Goal: Download file/media

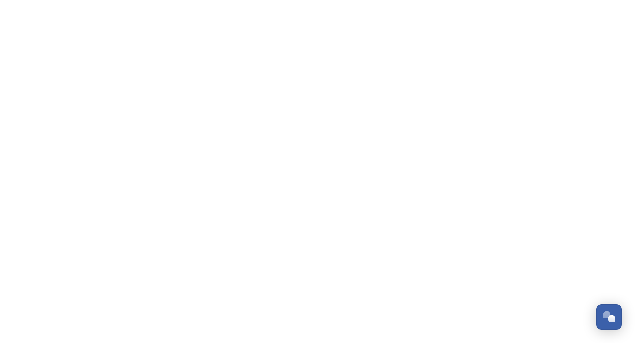
scroll to position [1251, 0]
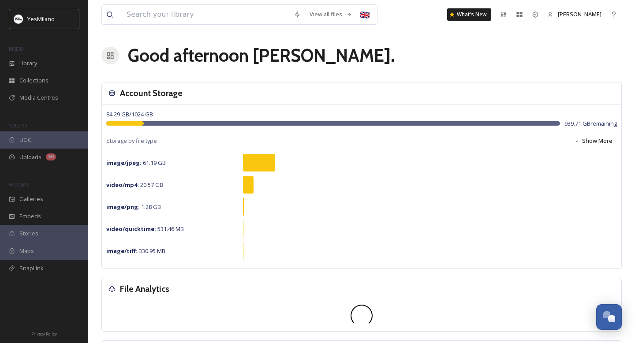
scroll to position [1302, 0]
click at [213, 10] on input at bounding box center [205, 14] width 167 height 19
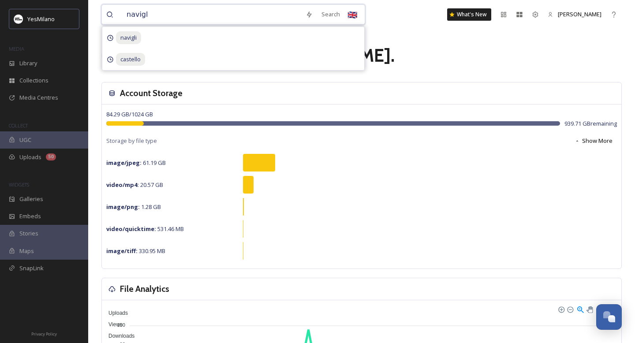
type input "navigli"
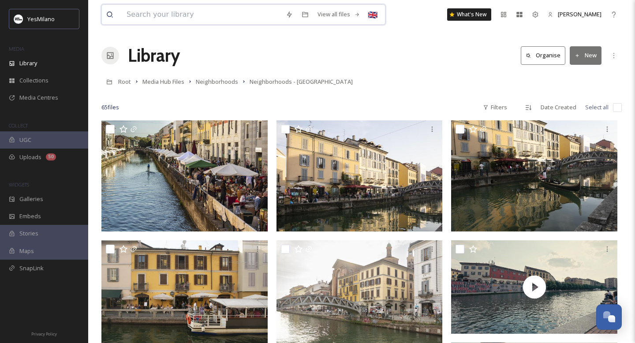
click at [194, 17] on input at bounding box center [201, 14] width 159 height 19
click at [387, 87] on div "Root Media Hub Files Neighborhoods Neighborhoods - [GEOGRAPHIC_DATA]" at bounding box center [361, 81] width 520 height 17
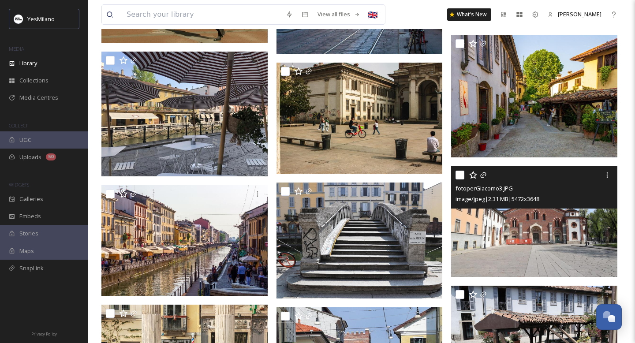
scroll to position [1942, 0]
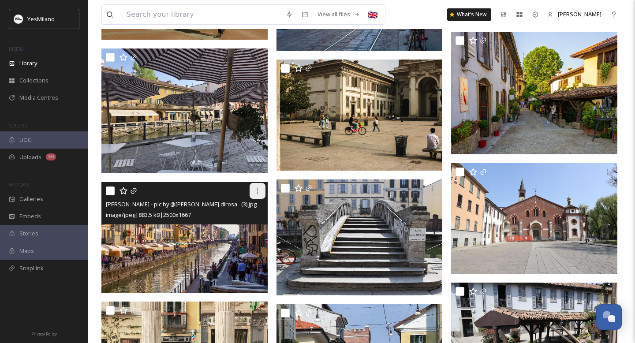
click at [254, 190] on icon at bounding box center [257, 190] width 7 height 7
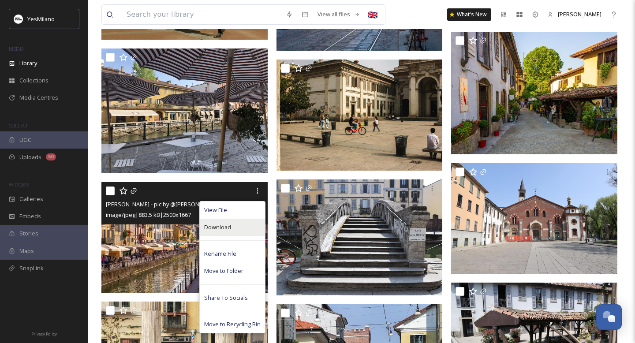
click at [241, 234] on div "Download" at bounding box center [232, 227] width 65 height 17
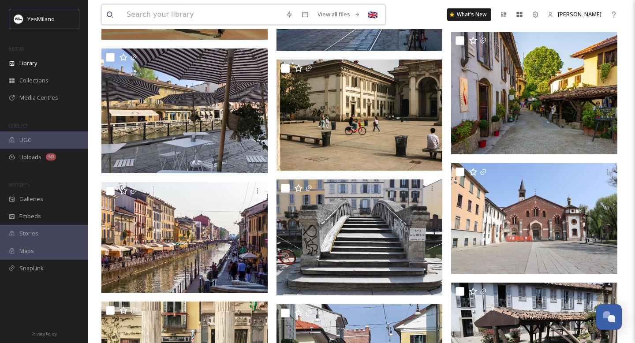
click at [227, 12] on input at bounding box center [201, 14] width 159 height 19
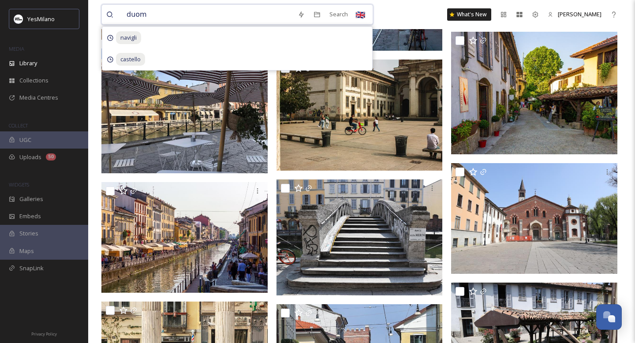
type input "duomo"
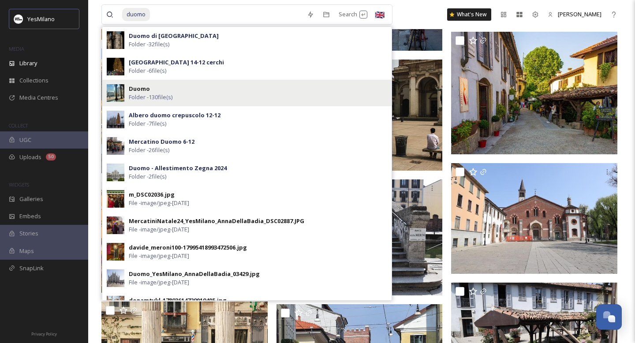
click at [168, 94] on span "Folder - 130 file(s)" at bounding box center [151, 97] width 44 height 8
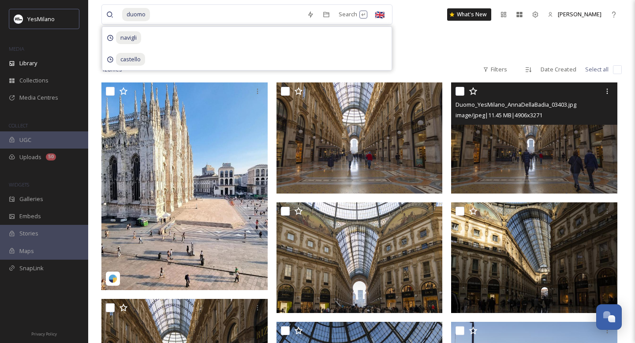
scroll to position [235, 0]
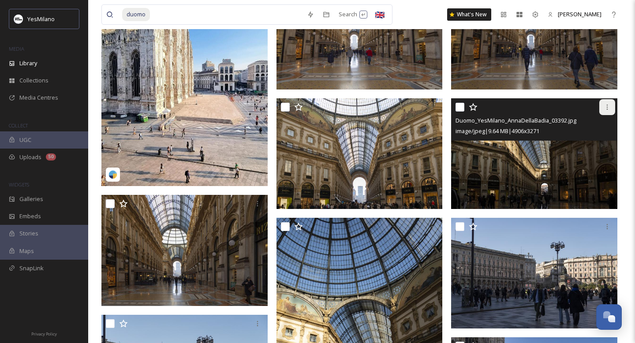
click at [612, 108] on div at bounding box center [607, 107] width 16 height 16
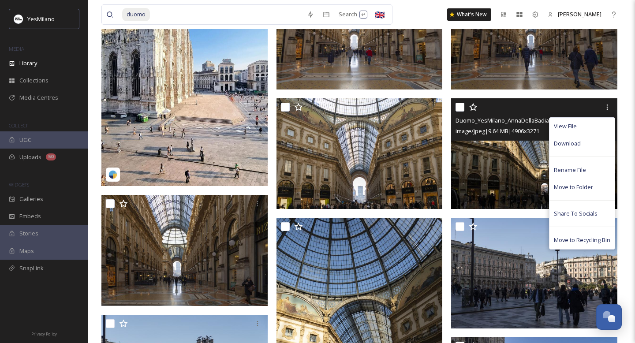
click at [588, 154] on div "View File Download Rename File Move to Folder Share To Socials Move to Recyclin…" at bounding box center [582, 183] width 66 height 132
click at [587, 147] on div "Download" at bounding box center [581, 143] width 65 height 17
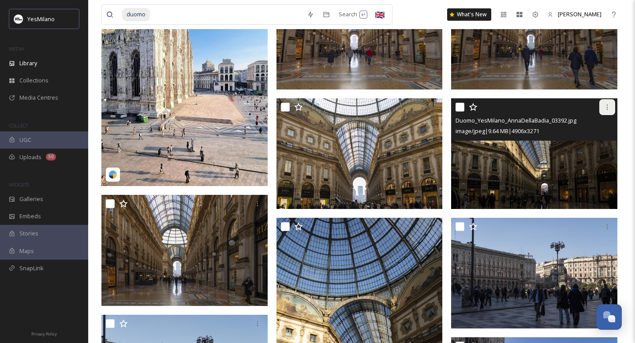
click at [607, 107] on icon at bounding box center [607, 107] width 1 height 5
click at [463, 108] on input "checkbox" at bounding box center [460, 107] width 9 height 9
checkbox input "true"
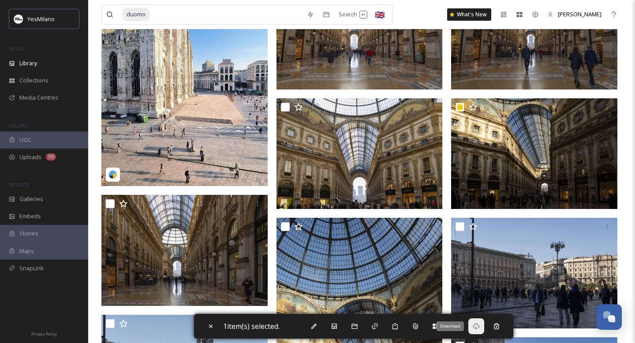
click at [483, 328] on div "Download" at bounding box center [476, 326] width 16 height 16
click at [541, 25] on div "duomo Search 🇬🇧 What's New [PERSON_NAME]" at bounding box center [361, 14] width 520 height 29
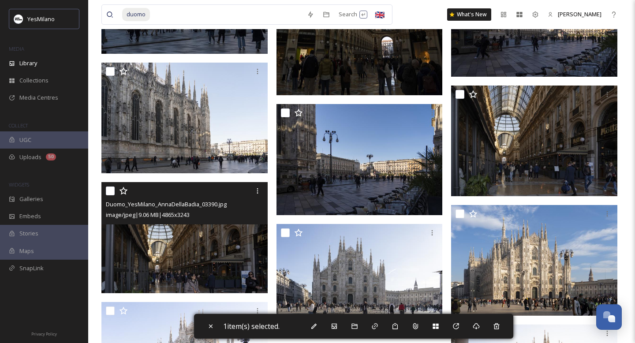
scroll to position [633, 0]
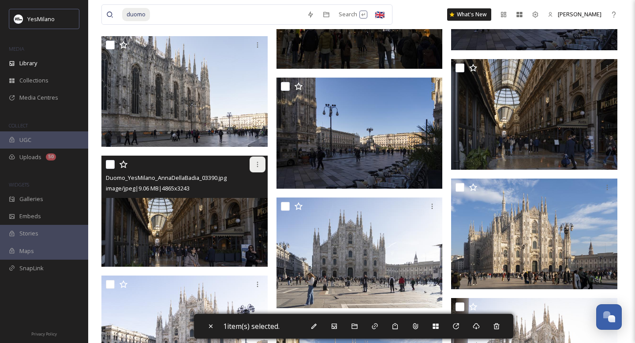
click at [257, 162] on icon at bounding box center [257, 164] width 1 height 5
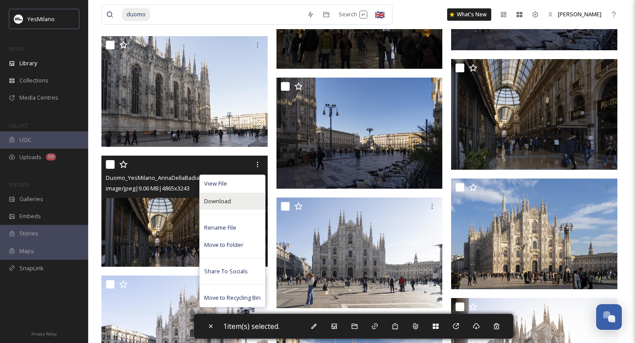
click at [246, 201] on div "Download" at bounding box center [232, 201] width 65 height 17
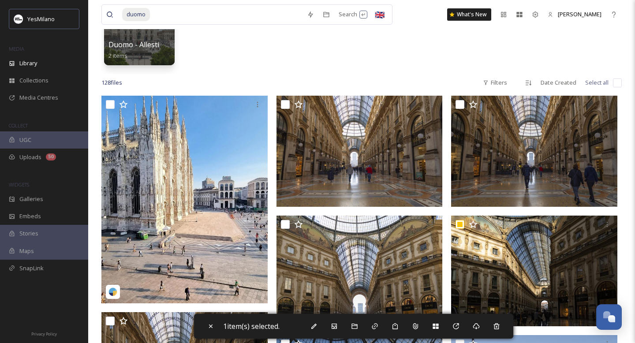
scroll to position [0, 0]
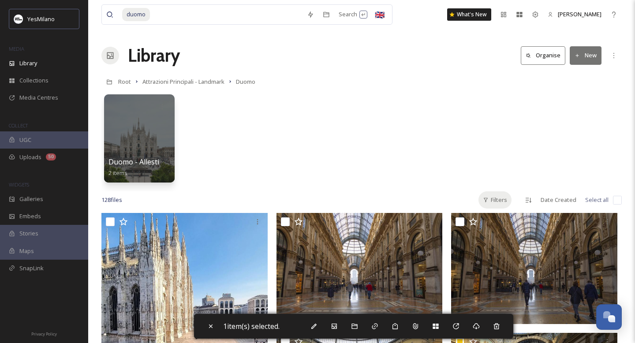
click at [497, 201] on div "Filters" at bounding box center [494, 199] width 33 height 17
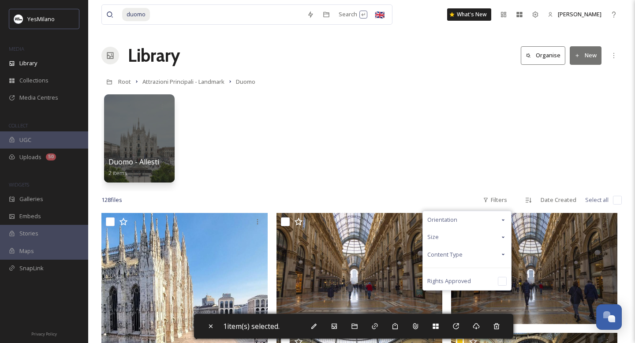
click at [489, 235] on div "Size" at bounding box center [467, 236] width 88 height 17
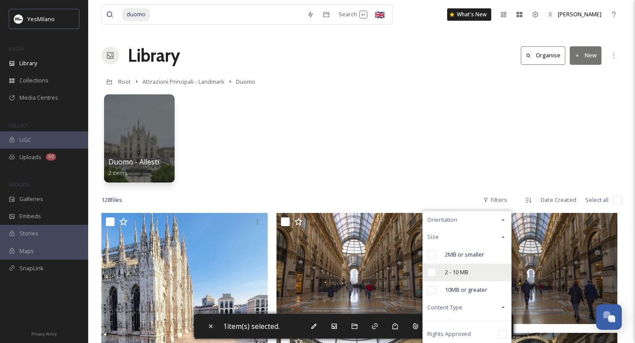
click at [452, 276] on div "2 - 10 MB" at bounding box center [467, 273] width 88 height 18
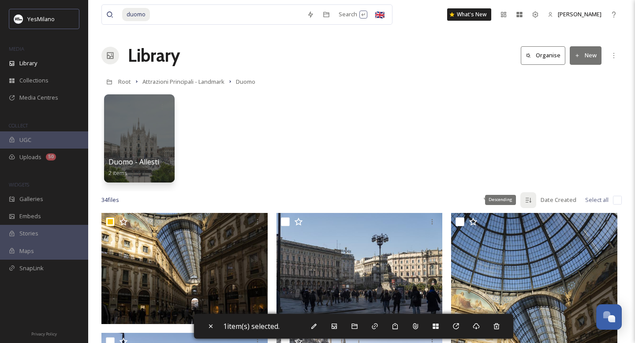
click at [501, 204] on div "Descending" at bounding box center [500, 200] width 31 height 10
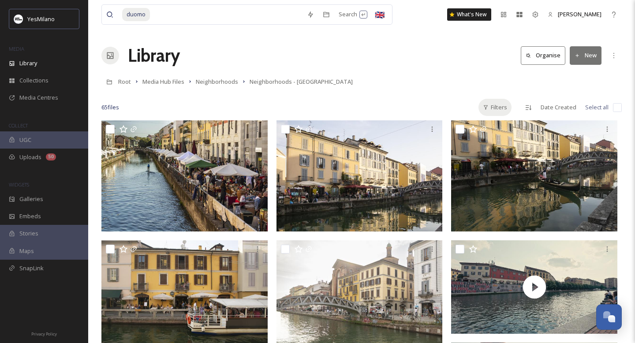
click at [502, 107] on div "Filters" at bounding box center [494, 107] width 33 height 17
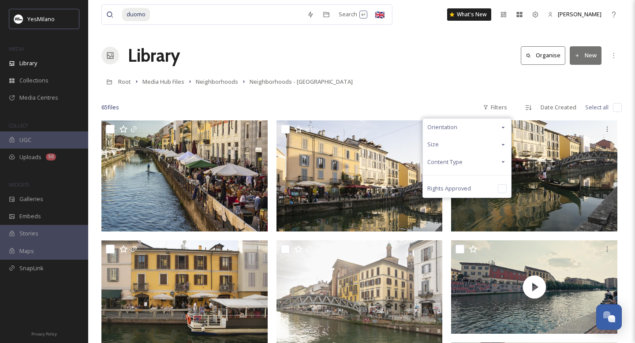
click at [475, 147] on div "Size" at bounding box center [467, 144] width 88 height 17
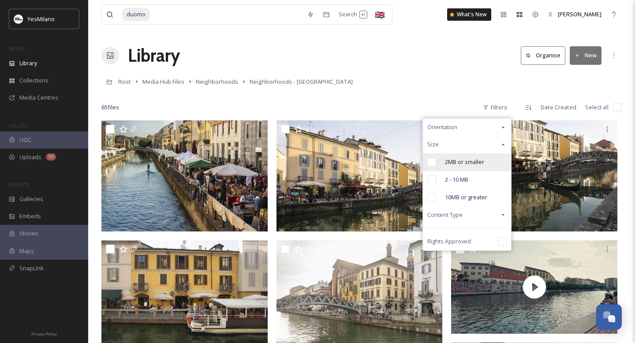
click at [463, 163] on span "2MB or smaller" at bounding box center [464, 162] width 39 height 8
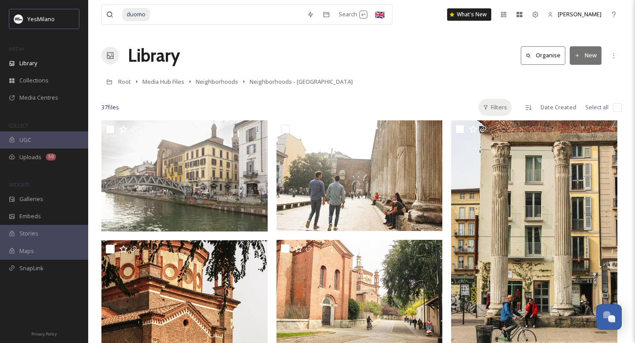
click at [496, 111] on div "Filters" at bounding box center [494, 107] width 33 height 17
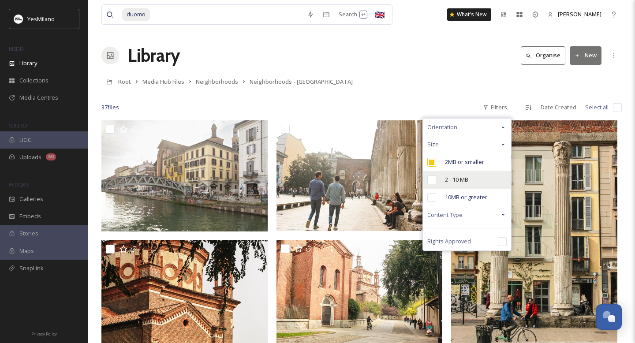
click at [467, 180] on span "2 - 10 MB" at bounding box center [456, 180] width 23 height 8
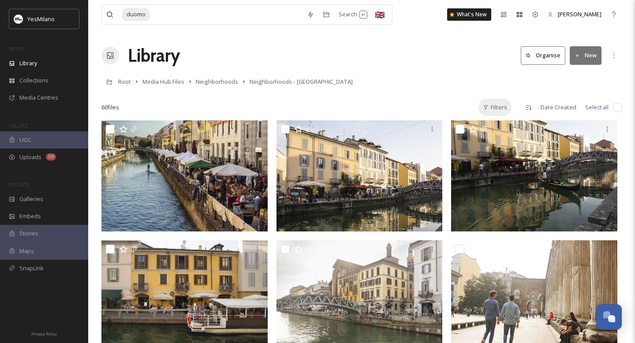
click at [486, 102] on div "Filters" at bounding box center [494, 107] width 33 height 17
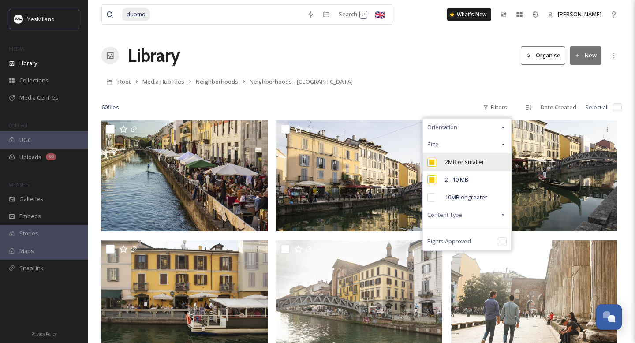
click at [431, 164] on input "checkbox" at bounding box center [431, 162] width 9 height 9
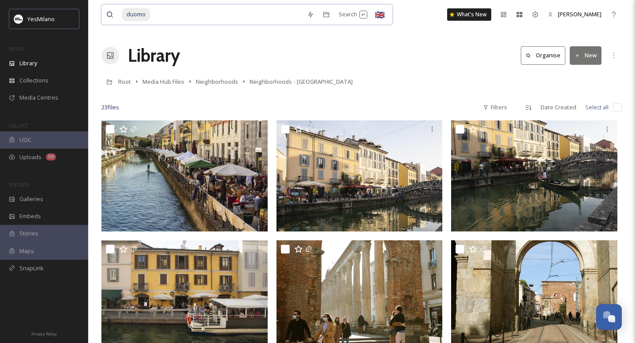
click at [221, 14] on input at bounding box center [227, 14] width 152 height 19
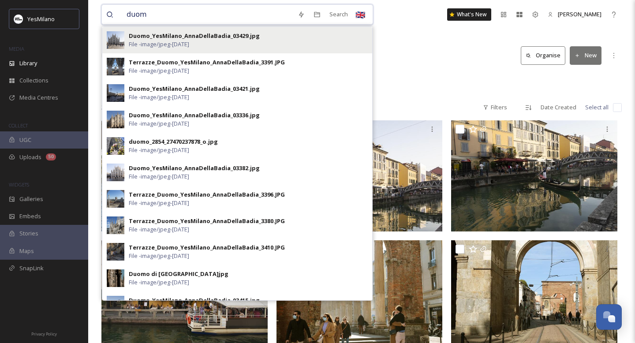
type input "duom"
click at [301, 33] on div "Duomo_YesMilano_AnnaDellaBadia_03429.jpg File - image/jpeg - [DATE]" at bounding box center [248, 40] width 239 height 17
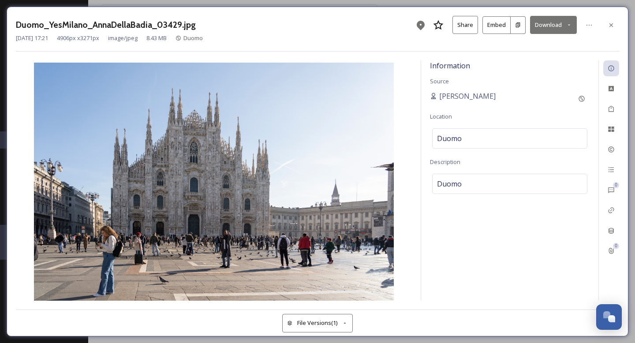
click at [568, 25] on icon at bounding box center [569, 25] width 6 height 6
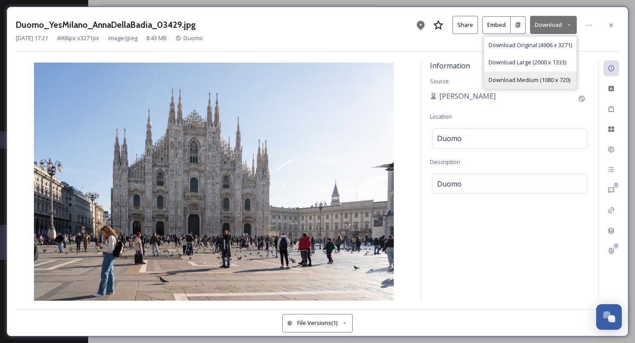
click at [550, 78] on span "Download Medium (1080 x 720)" at bounding box center [530, 80] width 82 height 8
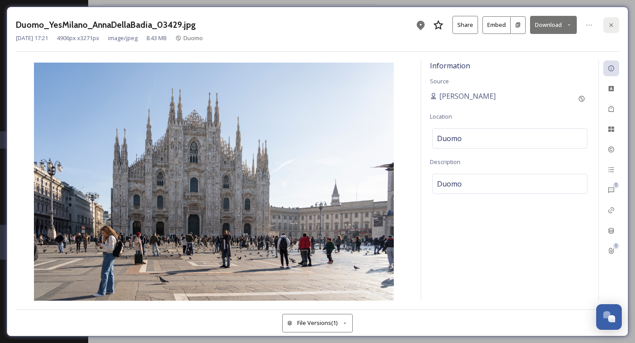
click at [611, 24] on icon at bounding box center [611, 25] width 4 height 4
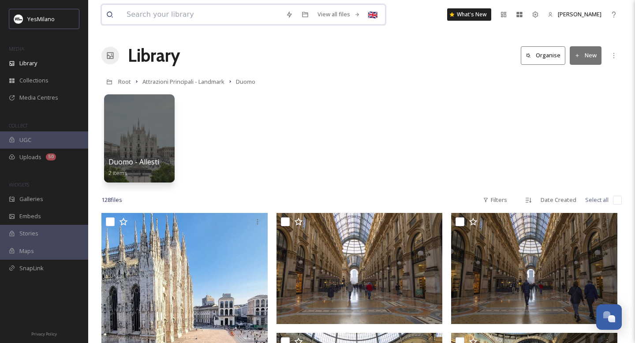
click at [201, 18] on input at bounding box center [201, 14] width 159 height 19
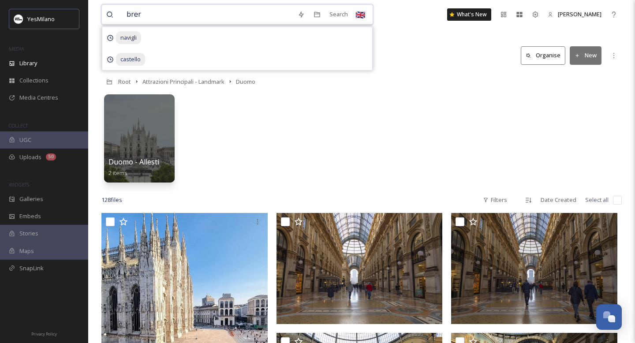
type input "brera"
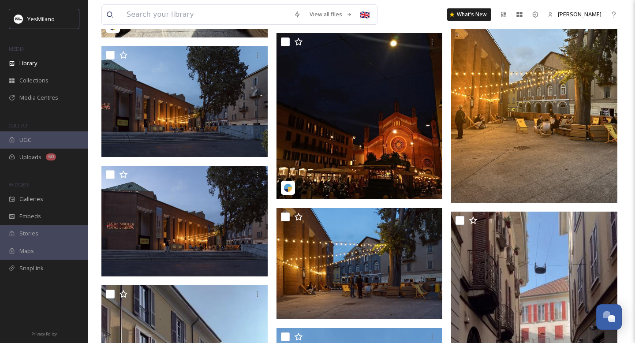
scroll to position [3275, 0]
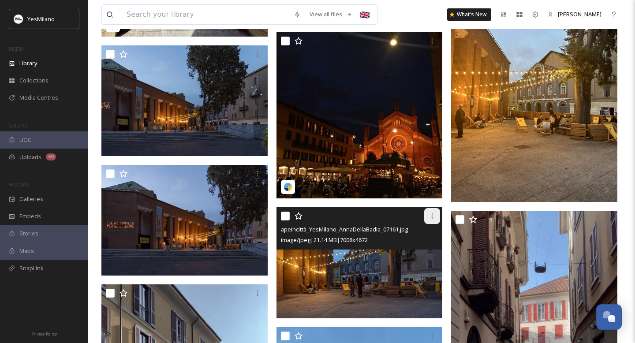
click at [431, 220] on div at bounding box center [432, 216] width 16 height 16
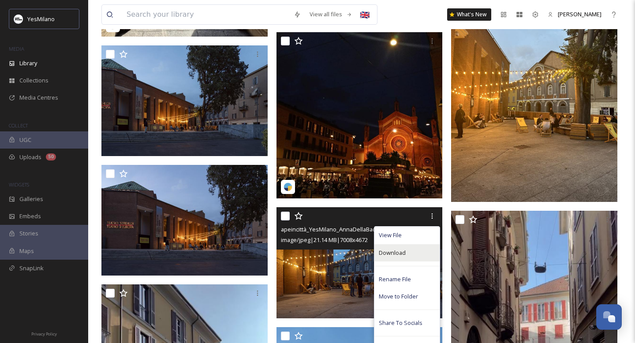
click at [407, 253] on div "Download" at bounding box center [406, 252] width 65 height 17
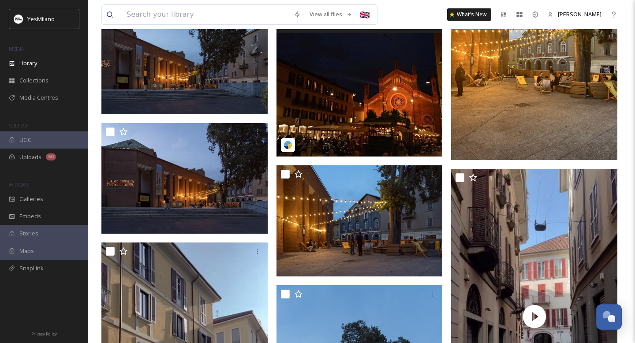
scroll to position [3317, 0]
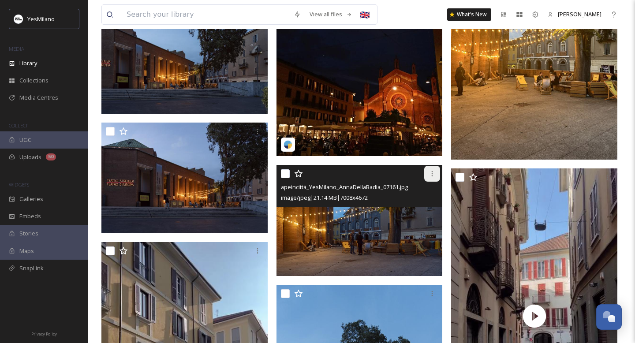
click at [432, 175] on icon at bounding box center [432, 173] width 7 height 7
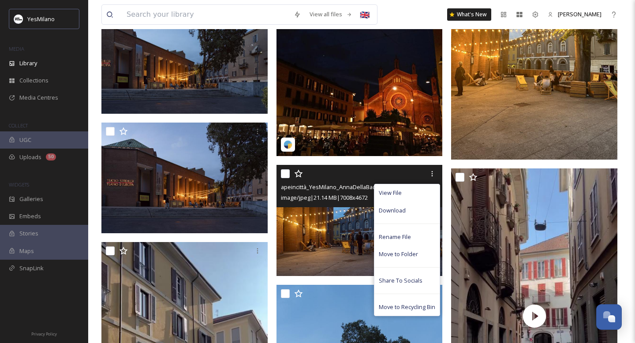
click at [343, 216] on img at bounding box center [359, 220] width 166 height 111
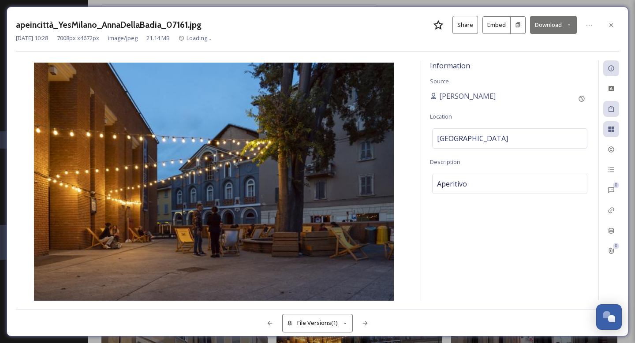
click at [343, 216] on img at bounding box center [214, 183] width 396 height 240
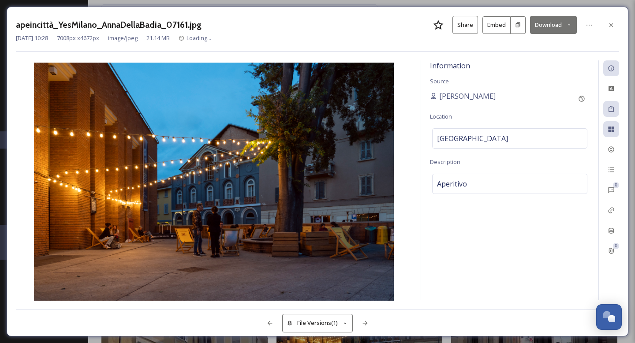
click at [553, 25] on button "Download" at bounding box center [553, 25] width 47 height 18
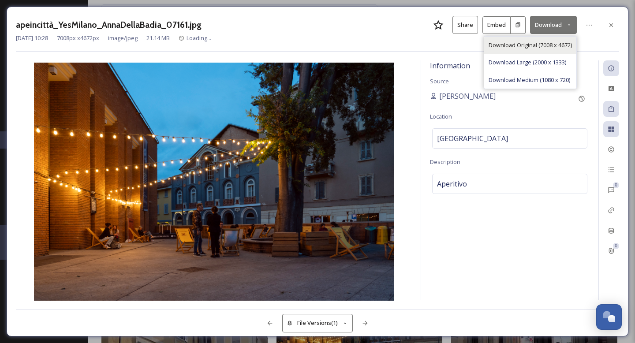
click at [560, 41] on span "Download Original (7008 x 4672)" at bounding box center [530, 45] width 83 height 8
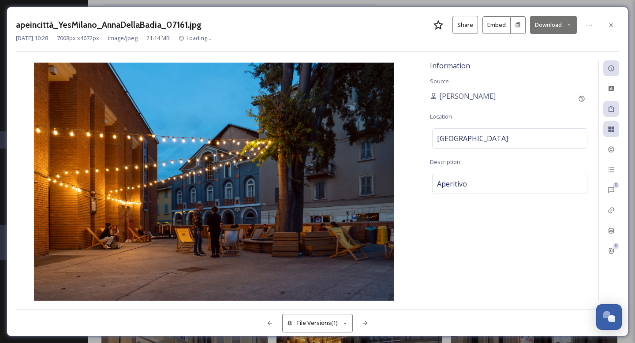
click at [560, 26] on button "Download" at bounding box center [553, 25] width 47 height 18
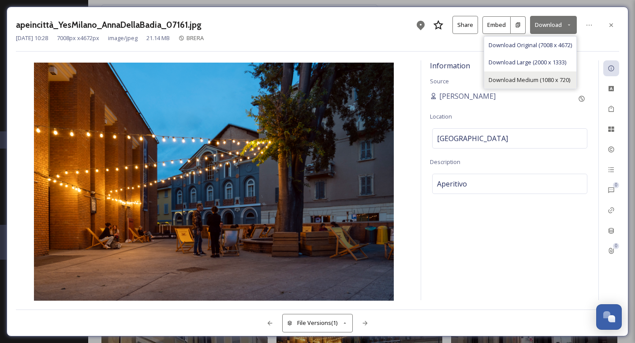
click at [550, 79] on span "Download Medium (1080 x 720)" at bounding box center [530, 80] width 82 height 8
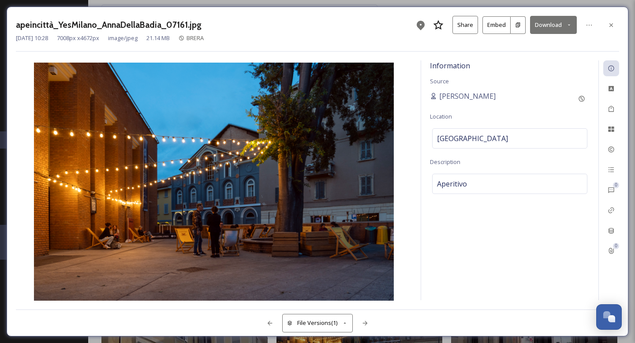
click at [566, 28] on button "Download" at bounding box center [553, 25] width 47 height 18
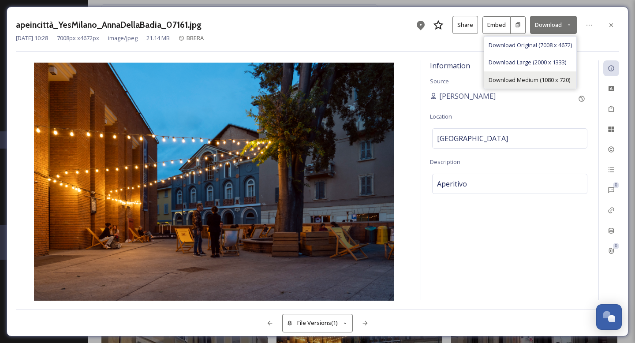
click at [543, 78] on span "Download Medium (1080 x 720)" at bounding box center [530, 80] width 82 height 8
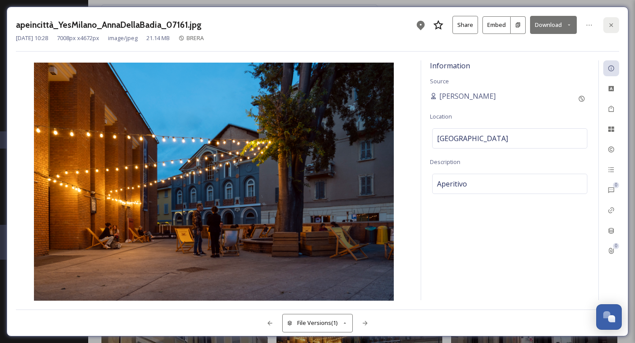
click at [612, 27] on icon at bounding box center [611, 25] width 7 height 7
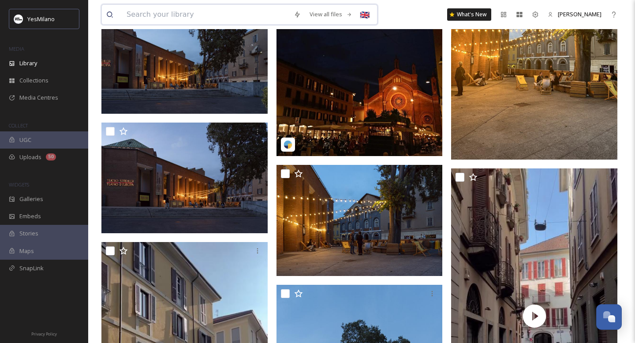
click at [250, 13] on input at bounding box center [205, 14] width 167 height 19
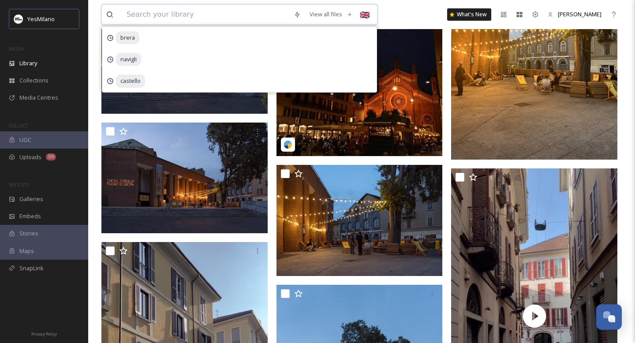
type input "s"
type input "isola"
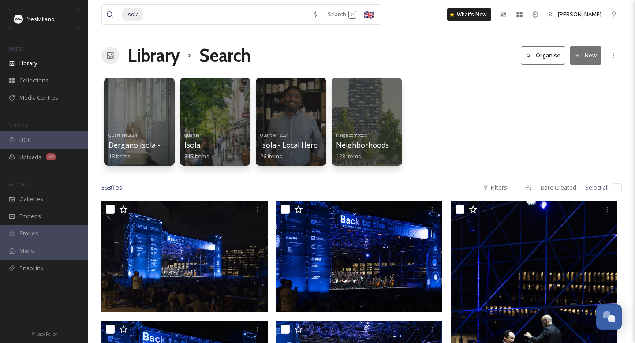
click at [448, 119] on div "Quartieri 2024 [GEOGRAPHIC_DATA] - Local Hero 18 items quartieri [GEOGRAPHIC_DA…" at bounding box center [361, 123] width 520 height 101
click at [500, 187] on div "Filters" at bounding box center [494, 187] width 33 height 17
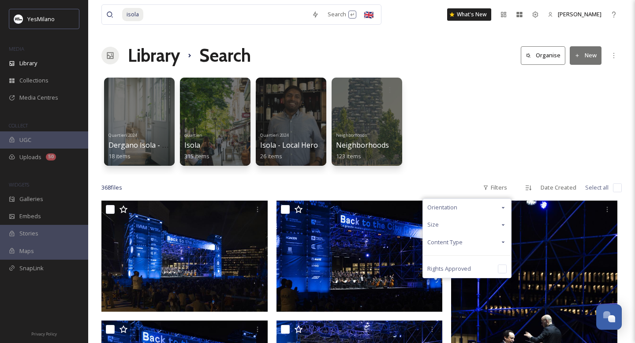
click at [483, 201] on div "Orientation" at bounding box center [467, 207] width 88 height 17
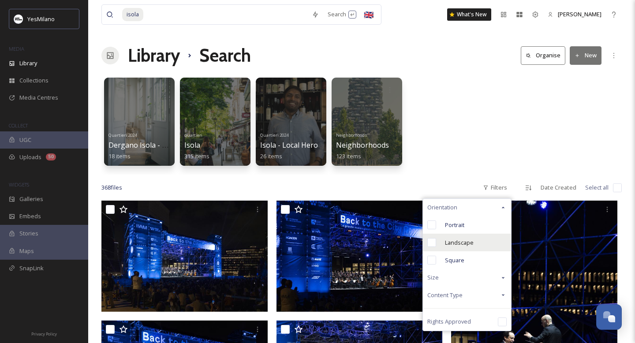
click at [469, 245] on span "Landscape" at bounding box center [459, 243] width 29 height 8
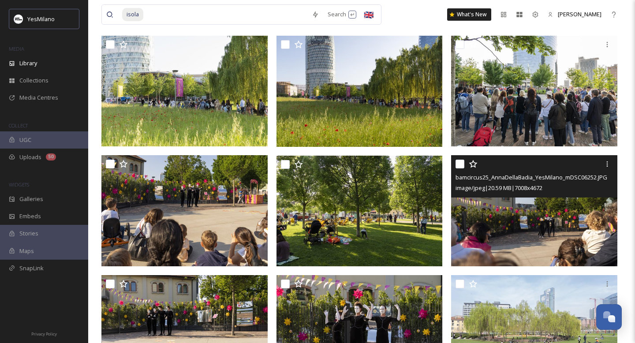
scroll to position [885, 0]
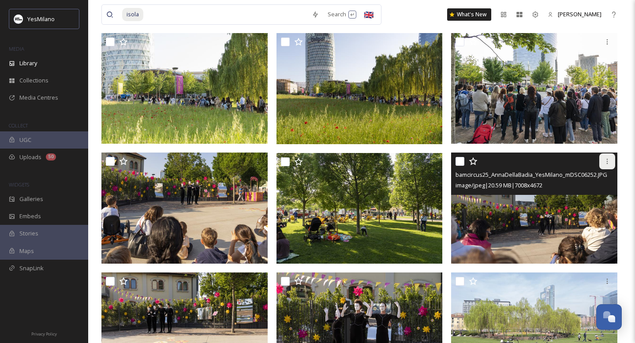
click at [609, 163] on icon at bounding box center [607, 161] width 7 height 7
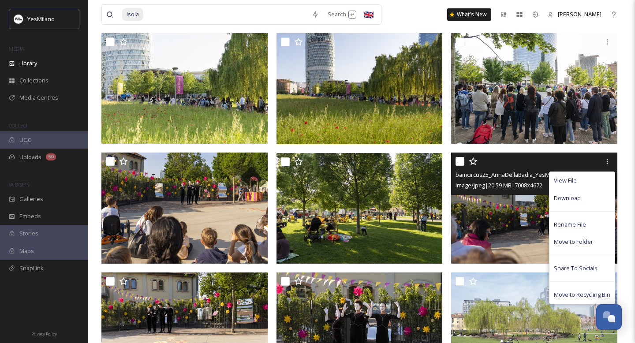
click at [508, 204] on img at bounding box center [534, 208] width 166 height 111
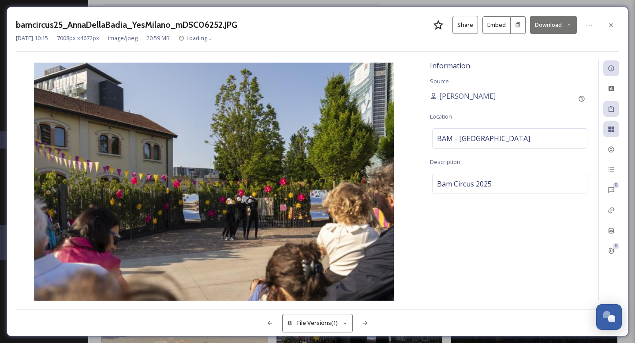
click at [562, 25] on button "Download" at bounding box center [553, 25] width 47 height 18
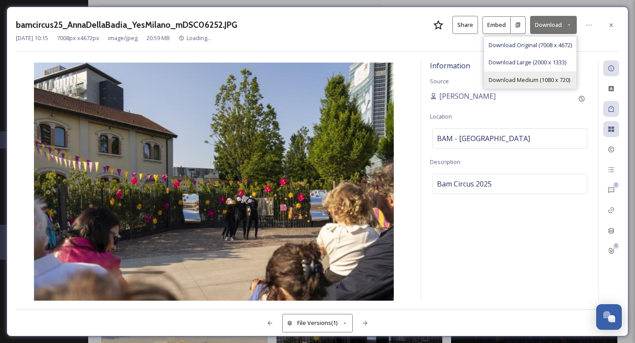
click at [541, 78] on span "Download Medium (1080 x 720)" at bounding box center [530, 80] width 82 height 8
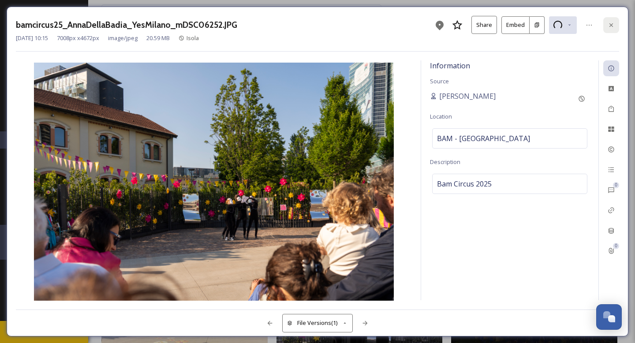
click at [614, 24] on icon at bounding box center [611, 25] width 7 height 7
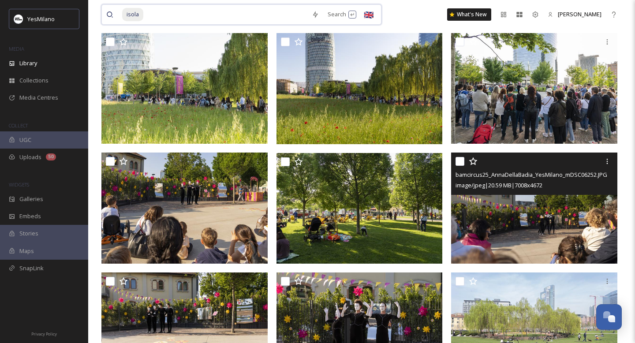
click at [291, 16] on input at bounding box center [225, 14] width 163 height 19
type input "i"
type input "nolo"
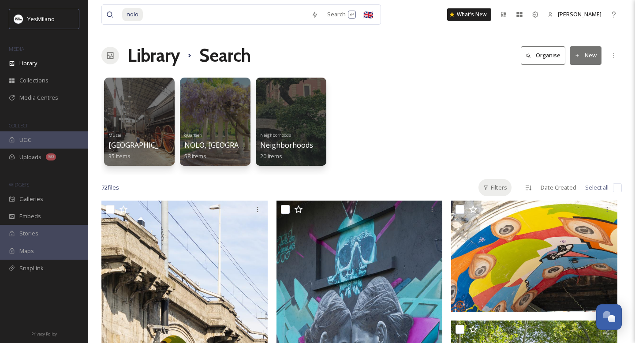
click at [496, 180] on div "Filters" at bounding box center [494, 187] width 33 height 17
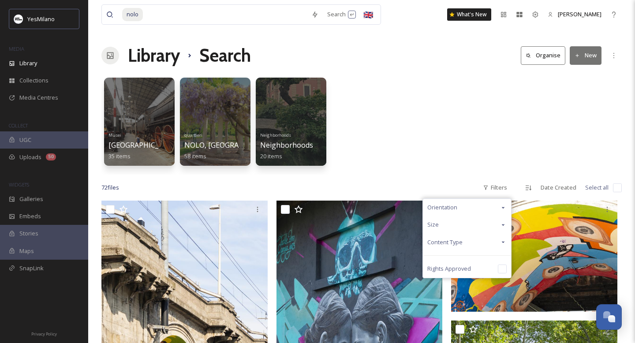
click at [485, 205] on div "Orientation" at bounding box center [467, 207] width 88 height 17
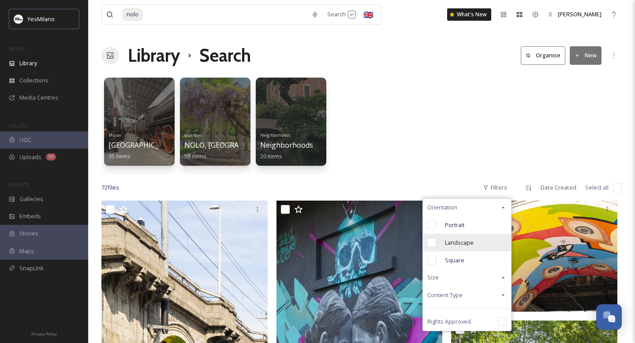
click at [469, 243] on span "Landscape" at bounding box center [459, 243] width 29 height 8
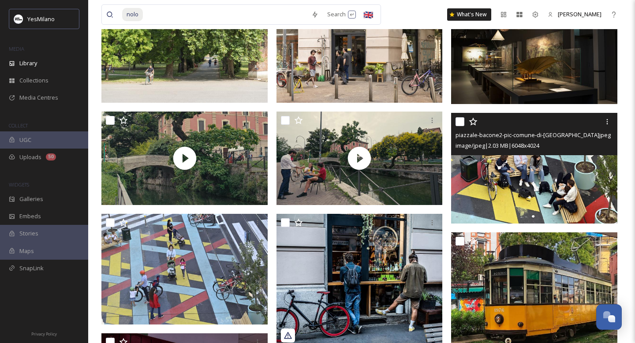
scroll to position [448, 0]
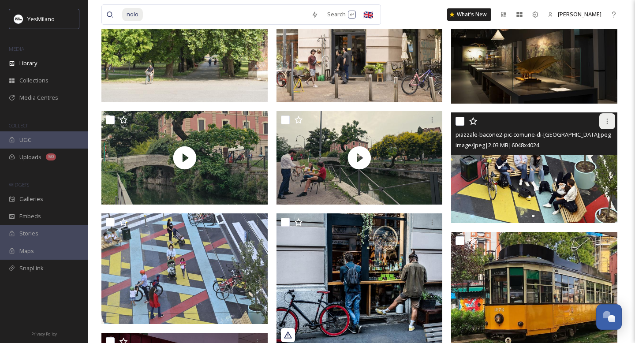
click at [607, 119] on icon at bounding box center [607, 121] width 1 height 5
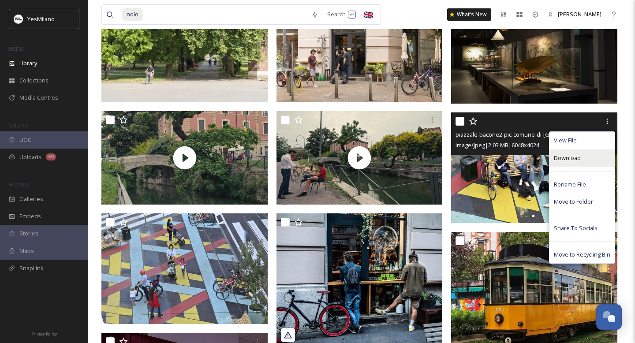
click at [583, 159] on div "Download" at bounding box center [581, 157] width 65 height 17
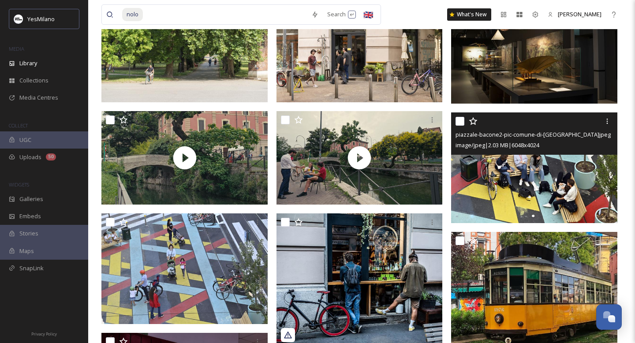
click at [568, 124] on div at bounding box center [536, 121] width 160 height 16
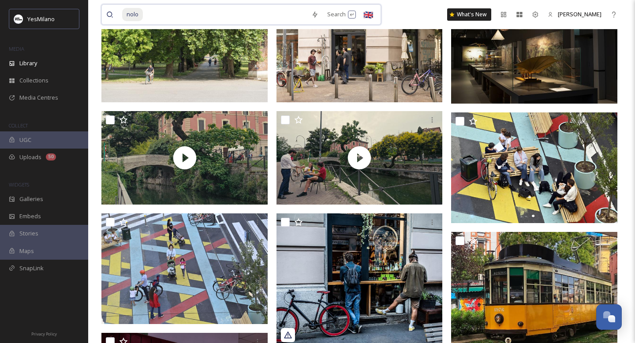
click at [261, 15] on input at bounding box center [225, 14] width 163 height 19
type input "p"
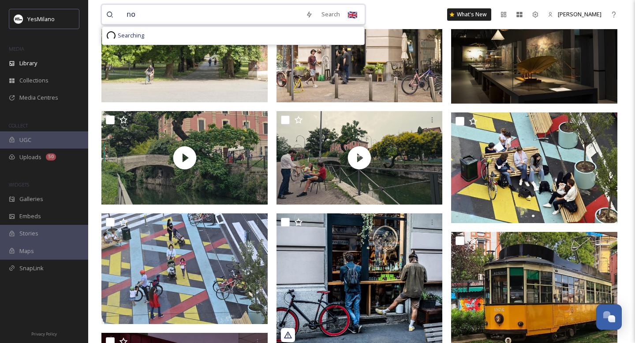
type input "n"
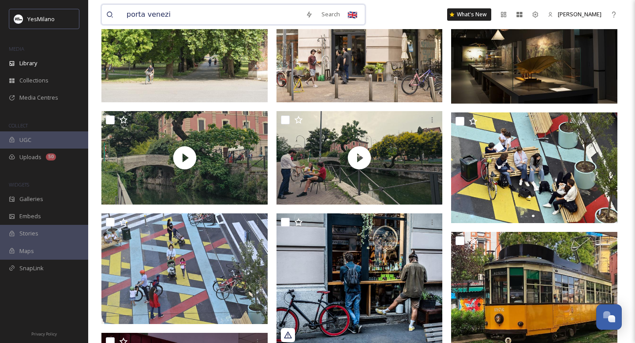
type input "porta [GEOGRAPHIC_DATA]"
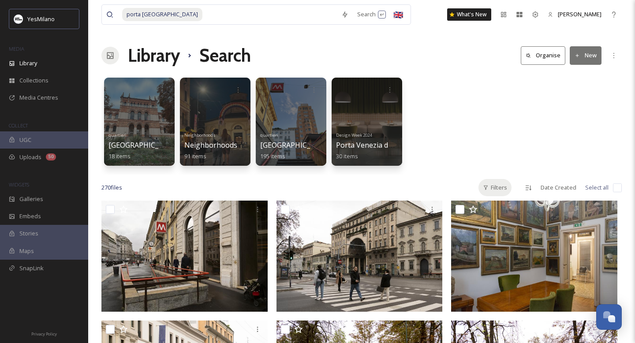
click at [493, 184] on div "Filters" at bounding box center [494, 187] width 33 height 17
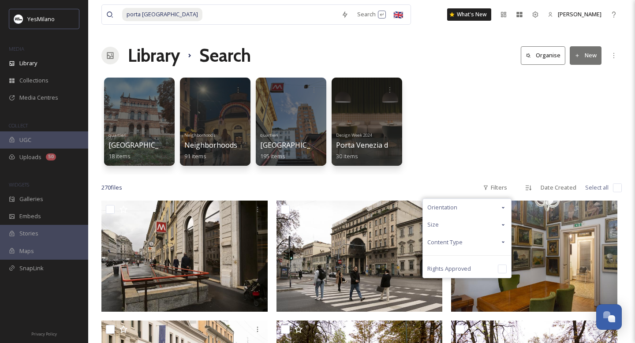
click at [474, 209] on div "Orientation" at bounding box center [467, 207] width 88 height 17
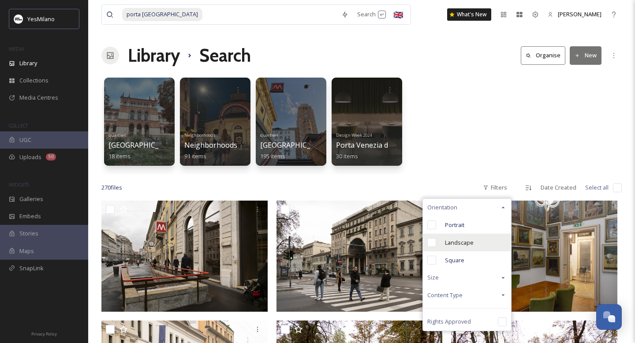
click at [463, 236] on div "Landscape" at bounding box center [467, 243] width 88 height 18
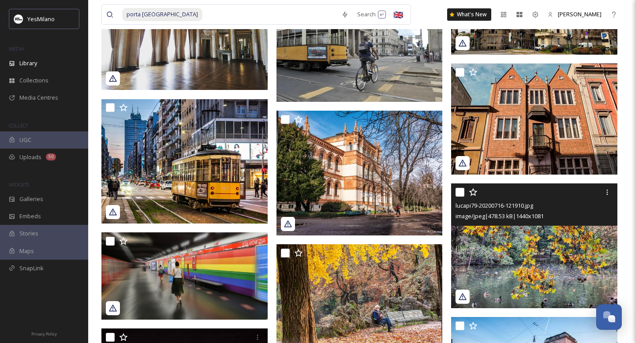
scroll to position [6331, 0]
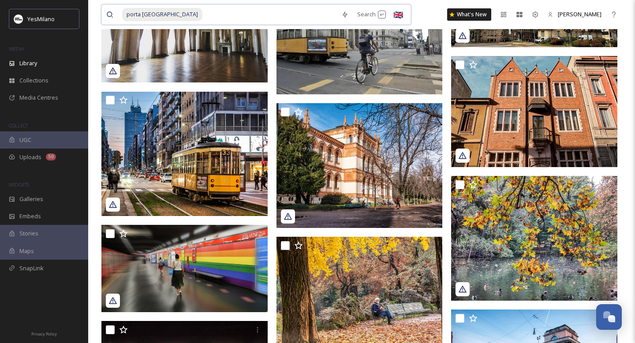
click at [209, 20] on input at bounding box center [270, 14] width 134 height 19
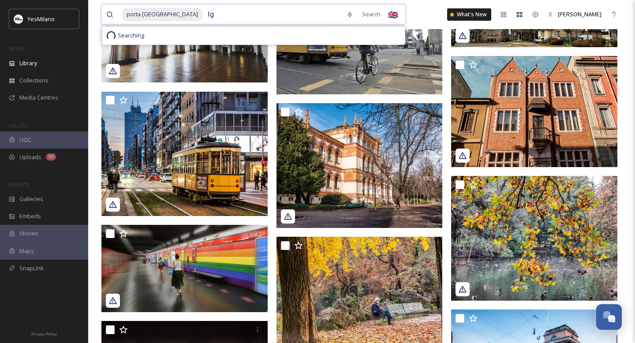
type input "l"
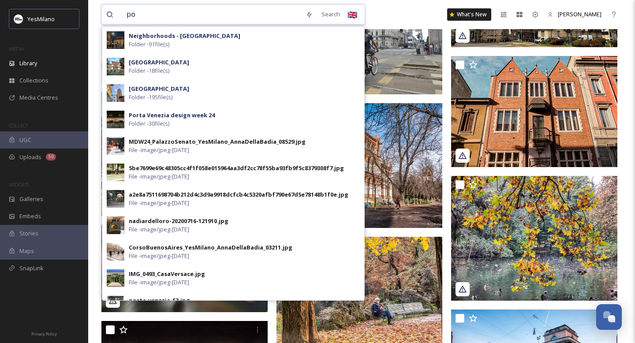
type input "p"
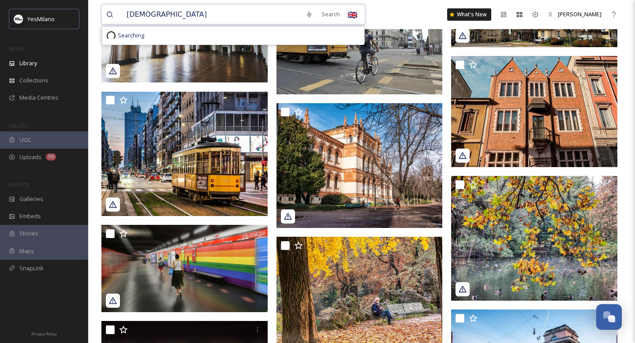
type input "[DEMOGRAPHIC_DATA]"
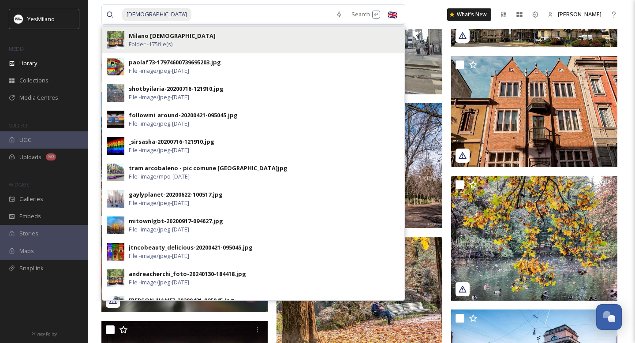
click at [192, 44] on div "Milano [DEMOGRAPHIC_DATA] Folder - 175 file(s)" at bounding box center [264, 40] width 271 height 17
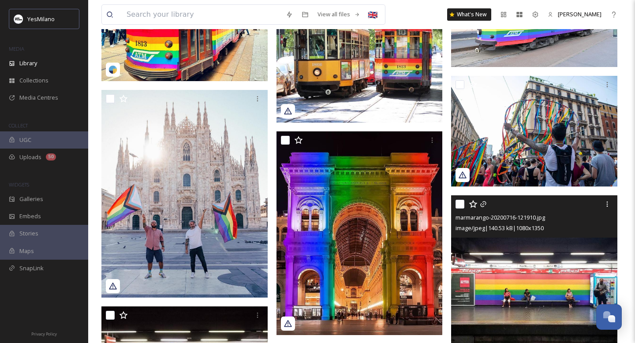
scroll to position [248, 0]
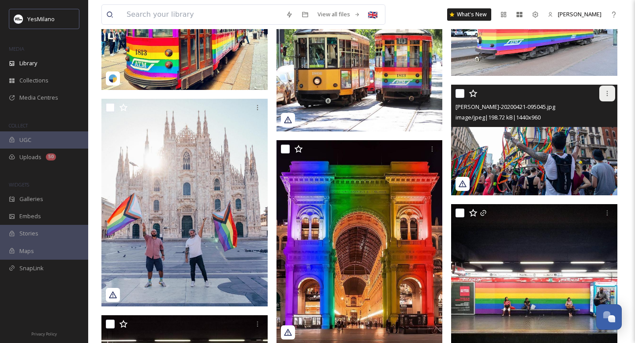
click at [606, 95] on icon at bounding box center [607, 93] width 7 height 7
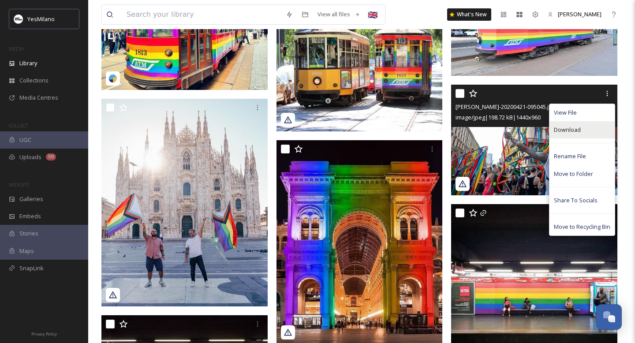
click at [577, 129] on span "Download" at bounding box center [567, 130] width 27 height 8
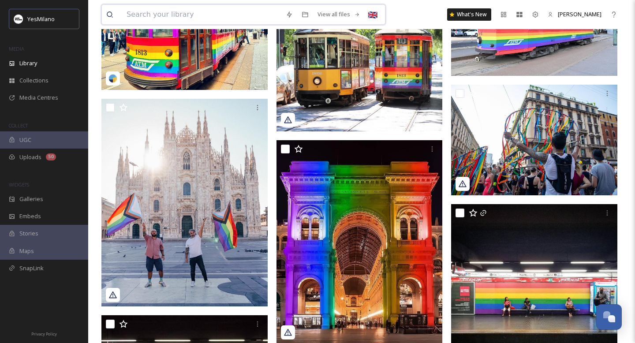
click at [221, 15] on input at bounding box center [201, 14] width 159 height 19
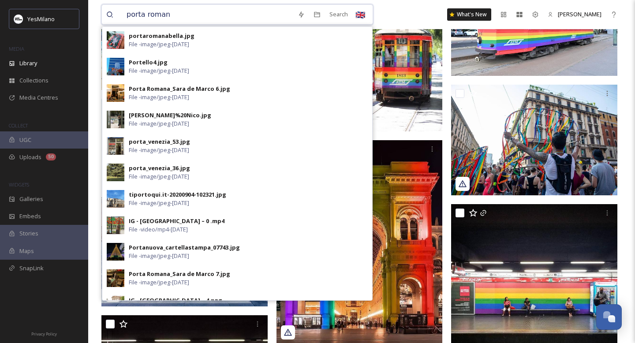
type input "porta romana"
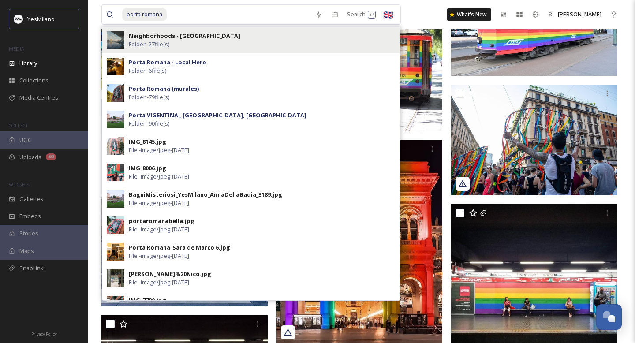
click at [241, 41] on div "Neighborhoods - [GEOGRAPHIC_DATA] Folder - 27 file(s)" at bounding box center [262, 40] width 267 height 17
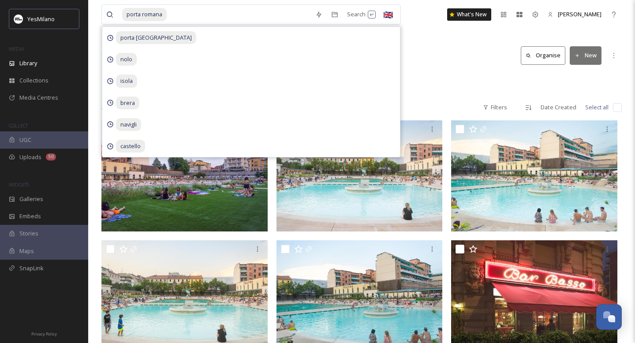
click at [445, 67] on div "Library Organise New" at bounding box center [361, 55] width 520 height 26
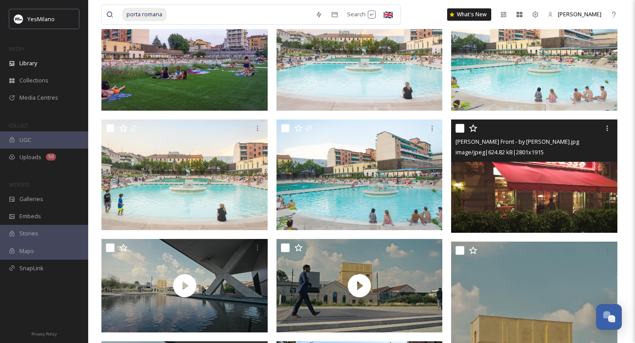
scroll to position [83, 0]
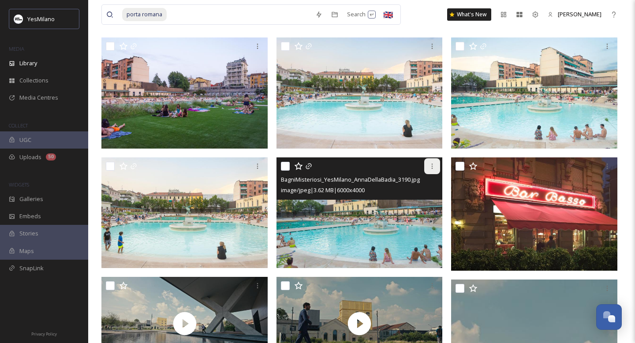
click at [432, 168] on icon at bounding box center [432, 166] width 1 height 5
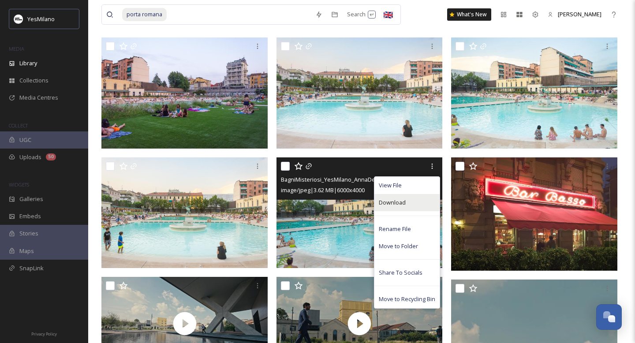
click at [421, 202] on div "Download" at bounding box center [406, 202] width 65 height 17
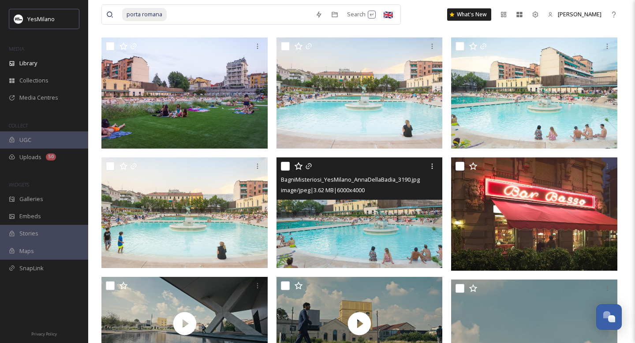
click at [367, 221] on img at bounding box center [359, 212] width 166 height 111
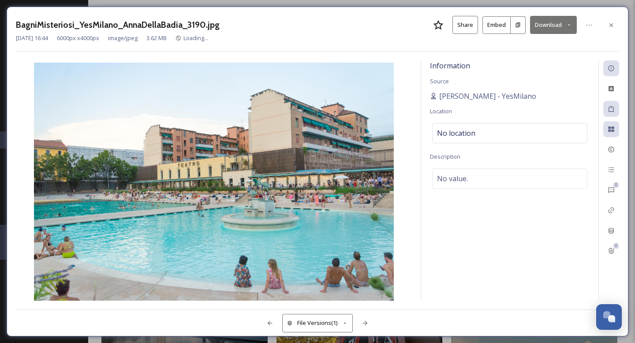
click at [568, 27] on button "Download" at bounding box center [553, 25] width 47 height 18
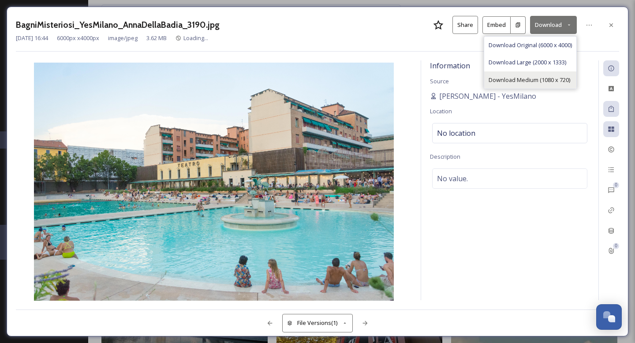
click at [560, 80] on span "Download Medium (1080 x 720)" at bounding box center [530, 80] width 82 height 8
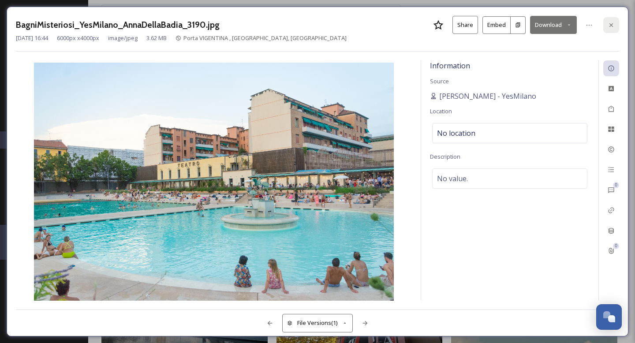
click at [609, 23] on icon at bounding box center [611, 25] width 7 height 7
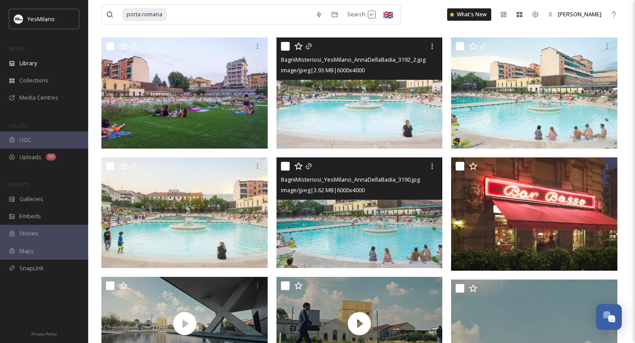
scroll to position [80, 0]
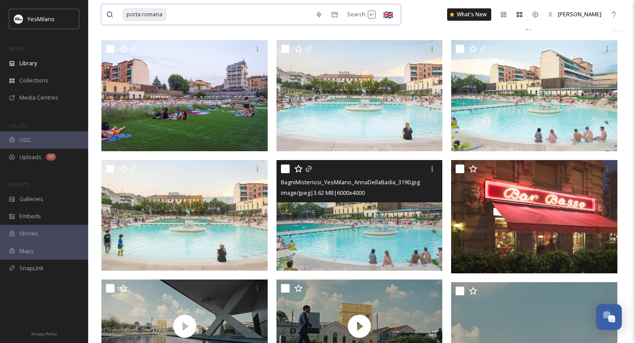
click at [254, 21] on input at bounding box center [239, 14] width 143 height 19
type input "c"
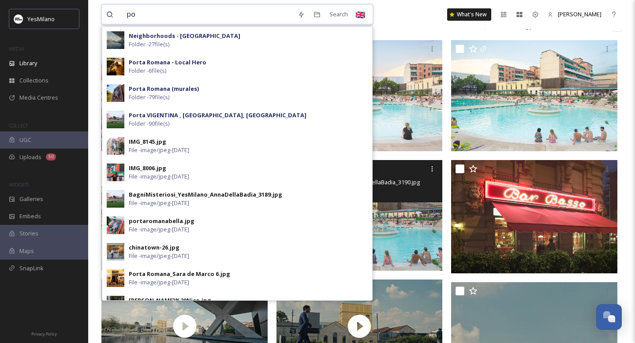
type input "p"
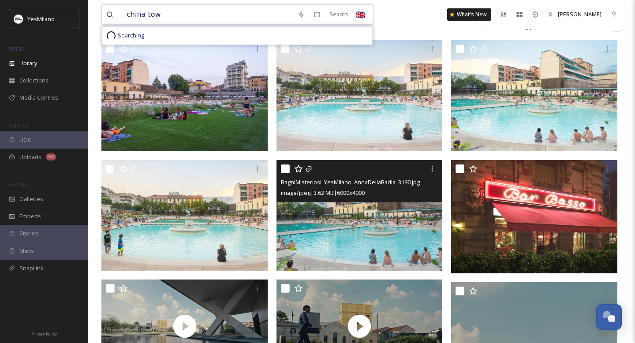
type input "china town"
click at [142, 15] on span "china town" at bounding box center [140, 14] width 37 height 13
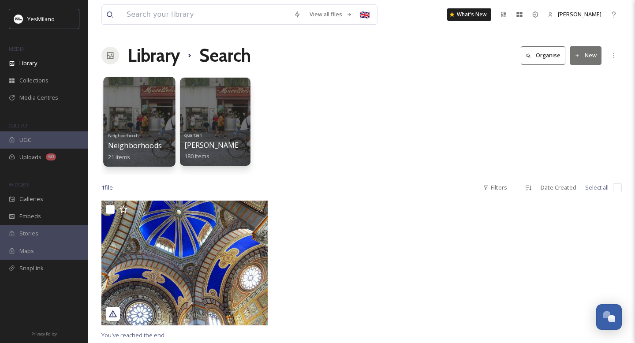
click at [134, 99] on div at bounding box center [139, 122] width 72 height 90
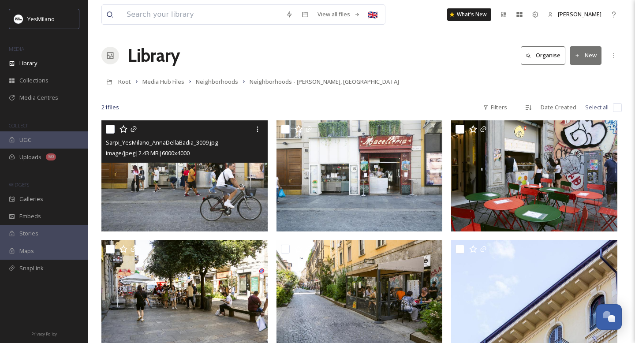
click at [154, 193] on img at bounding box center [184, 175] width 166 height 111
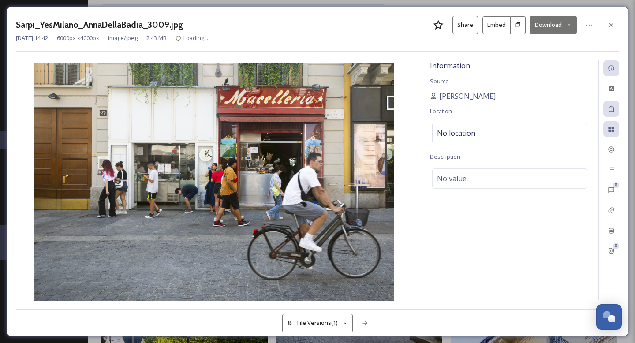
click at [549, 27] on button "Download" at bounding box center [553, 25] width 47 height 18
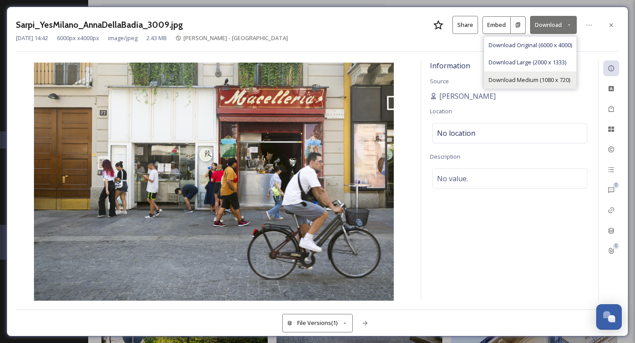
click at [540, 78] on span "Download Medium (1080 x 720)" at bounding box center [530, 80] width 82 height 8
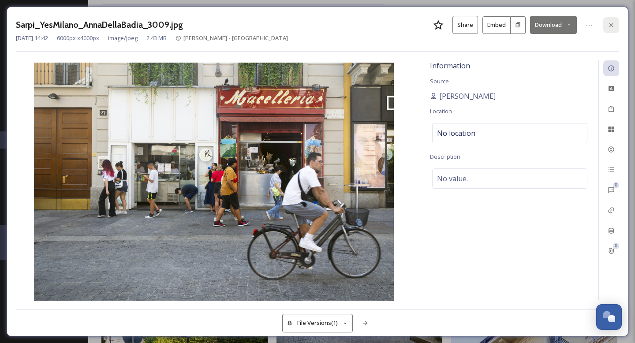
click at [612, 22] on icon at bounding box center [611, 25] width 7 height 7
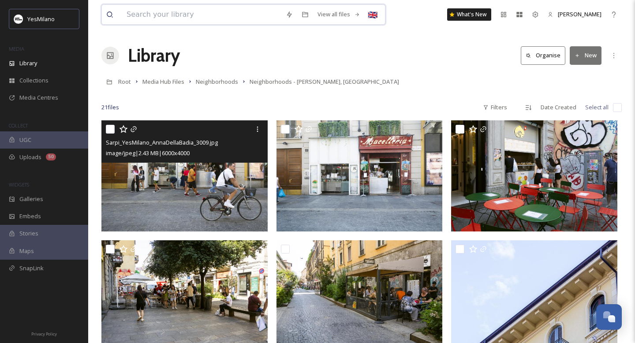
click at [236, 16] on input at bounding box center [201, 14] width 159 height 19
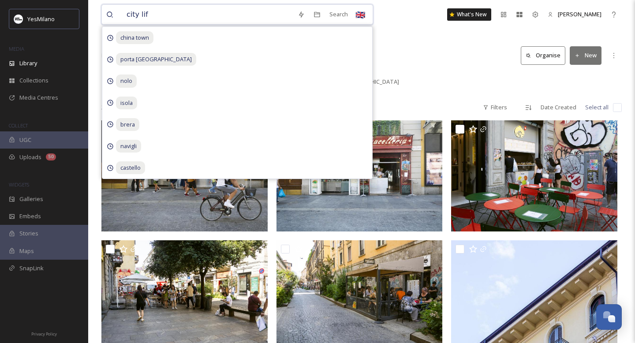
type input "city life"
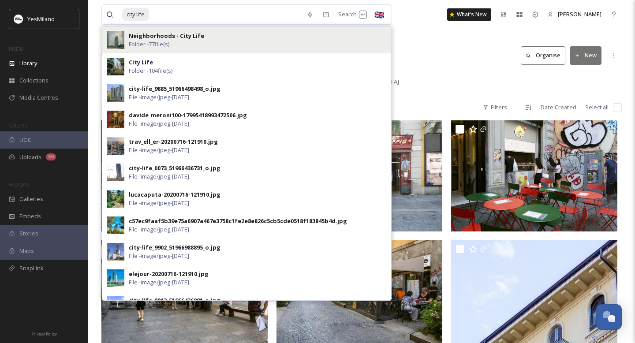
click at [207, 42] on div "Neighborhoods - City Life Folder - 77 file(s)" at bounding box center [258, 40] width 258 height 17
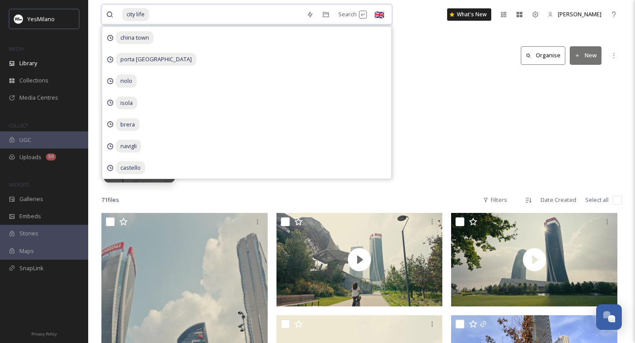
click at [249, 15] on input at bounding box center [226, 14] width 152 height 19
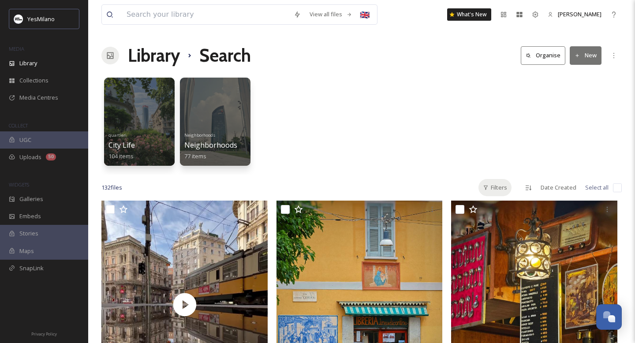
click at [493, 194] on div "Filters" at bounding box center [494, 187] width 33 height 17
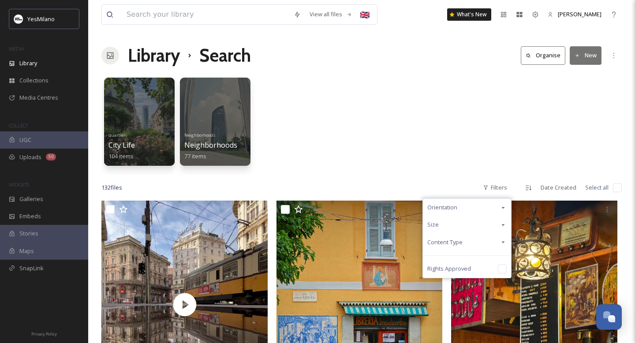
click at [479, 209] on div "Orientation" at bounding box center [467, 207] width 88 height 17
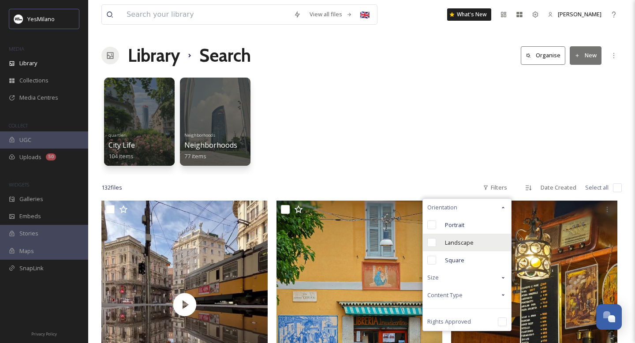
click at [460, 243] on span "Landscape" at bounding box center [459, 243] width 29 height 8
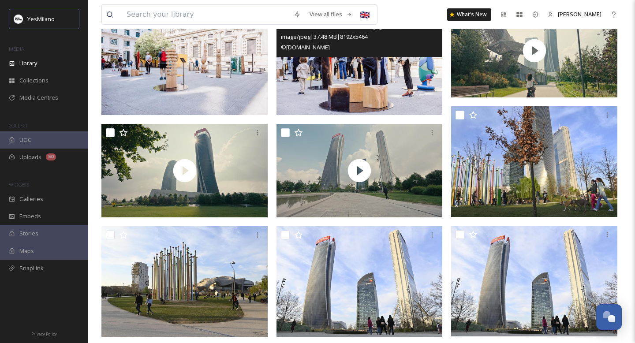
scroll to position [197, 0]
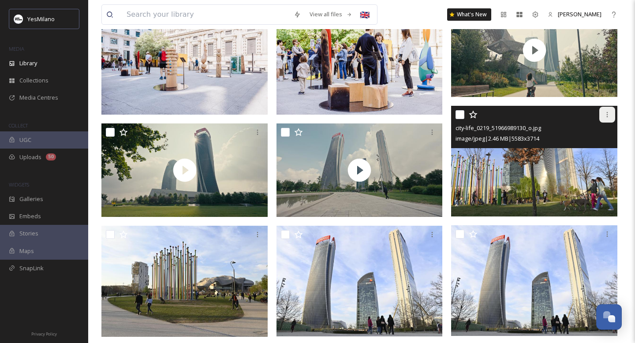
click at [605, 115] on icon at bounding box center [607, 114] width 7 height 7
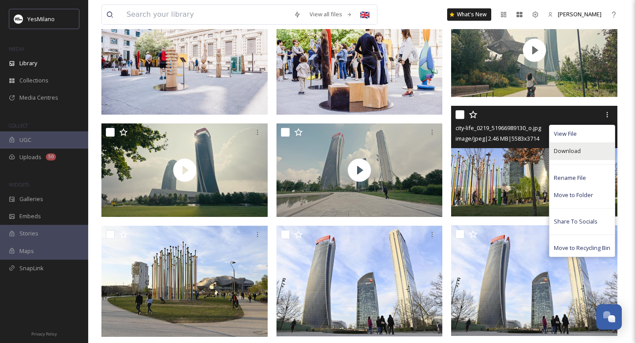
click at [579, 150] on span "Download" at bounding box center [567, 151] width 27 height 8
